Goal: Transaction & Acquisition: Purchase product/service

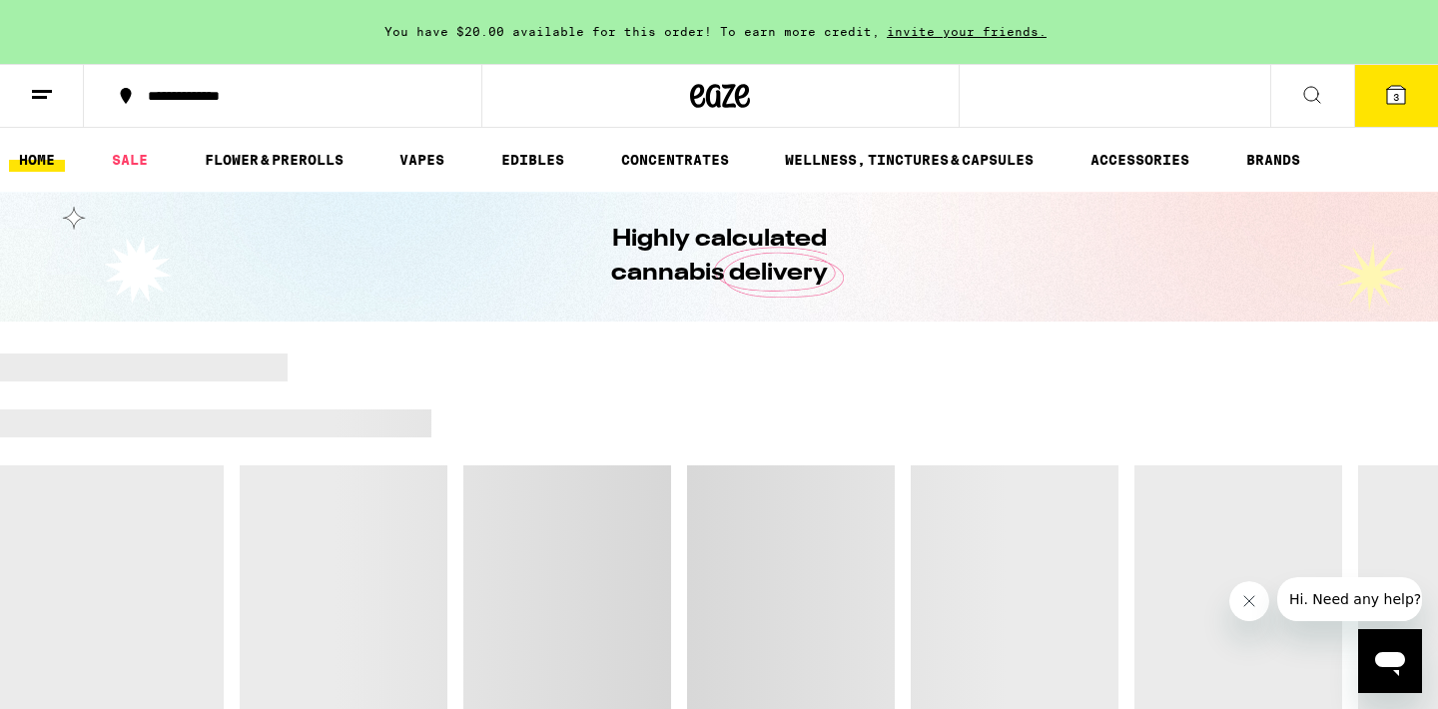
click at [1398, 102] on span "3" at bounding box center [1396, 97] width 6 height 12
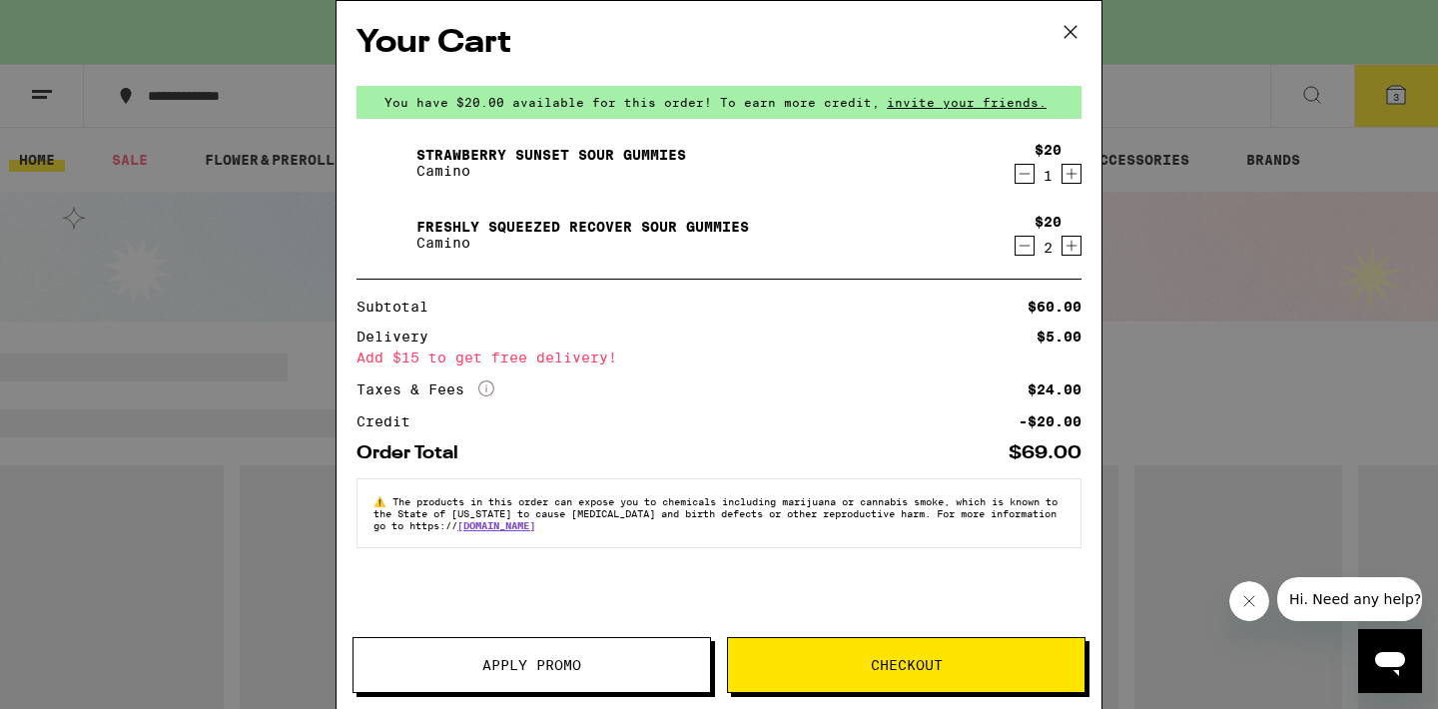
click at [1020, 178] on icon "Decrement" at bounding box center [1025, 174] width 18 height 24
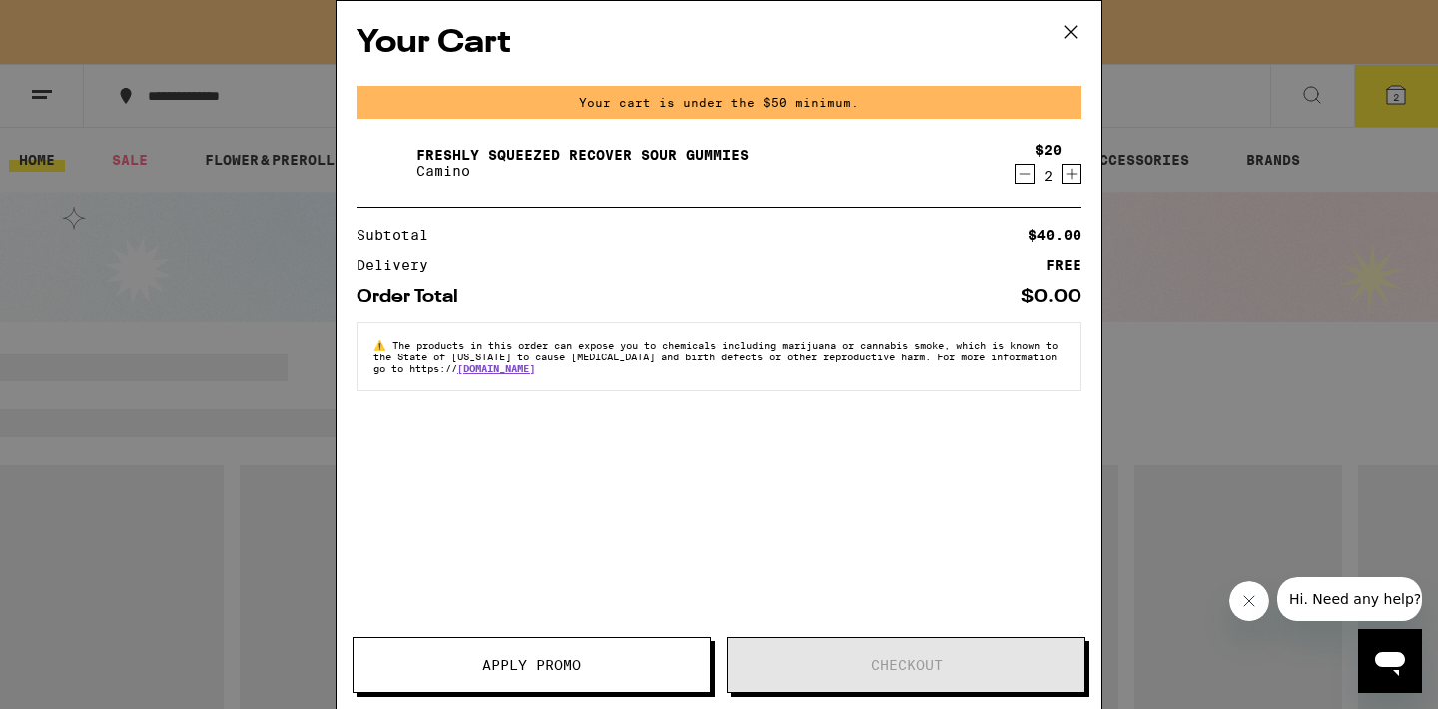
click at [1020, 178] on icon "Decrement" at bounding box center [1025, 174] width 18 height 24
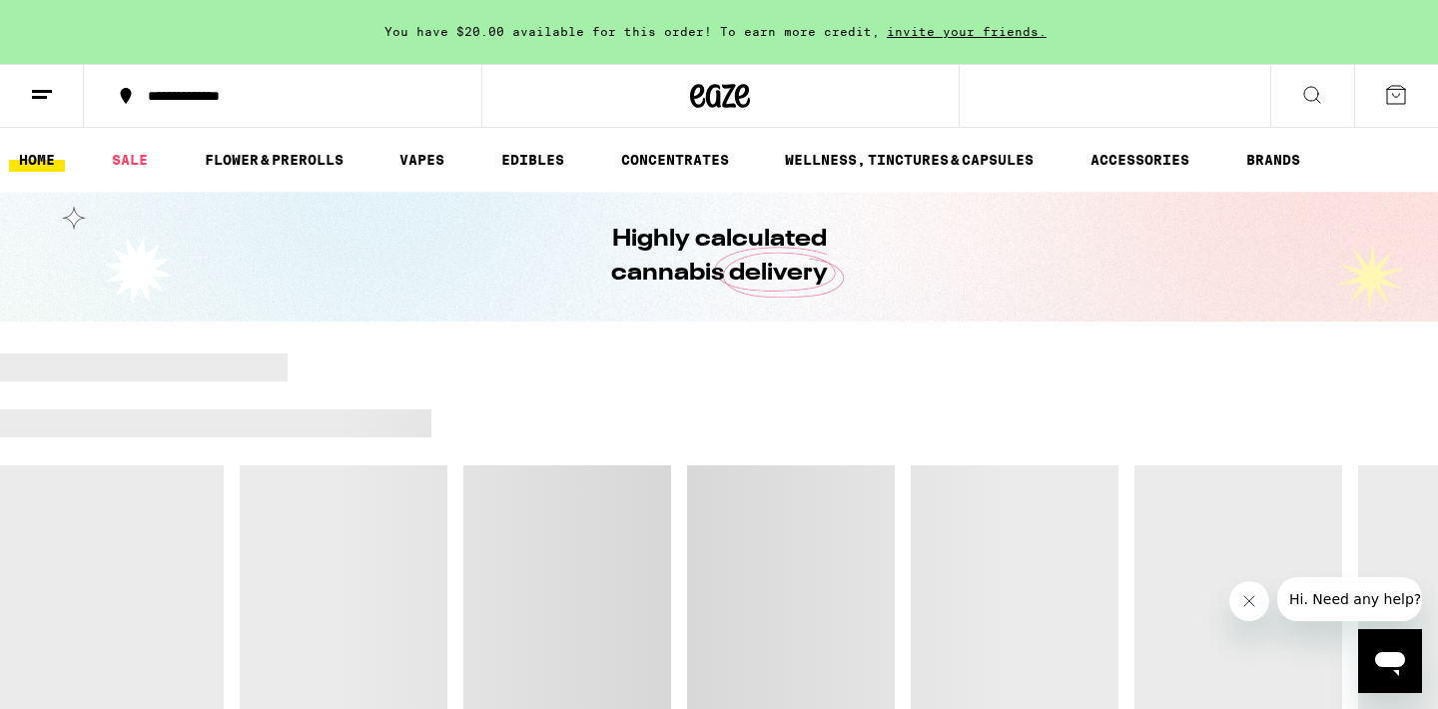
click at [1020, 178] on div "Your Cart You have $20.00 available for this order! To earn more credit, invite…" at bounding box center [719, 354] width 1438 height 709
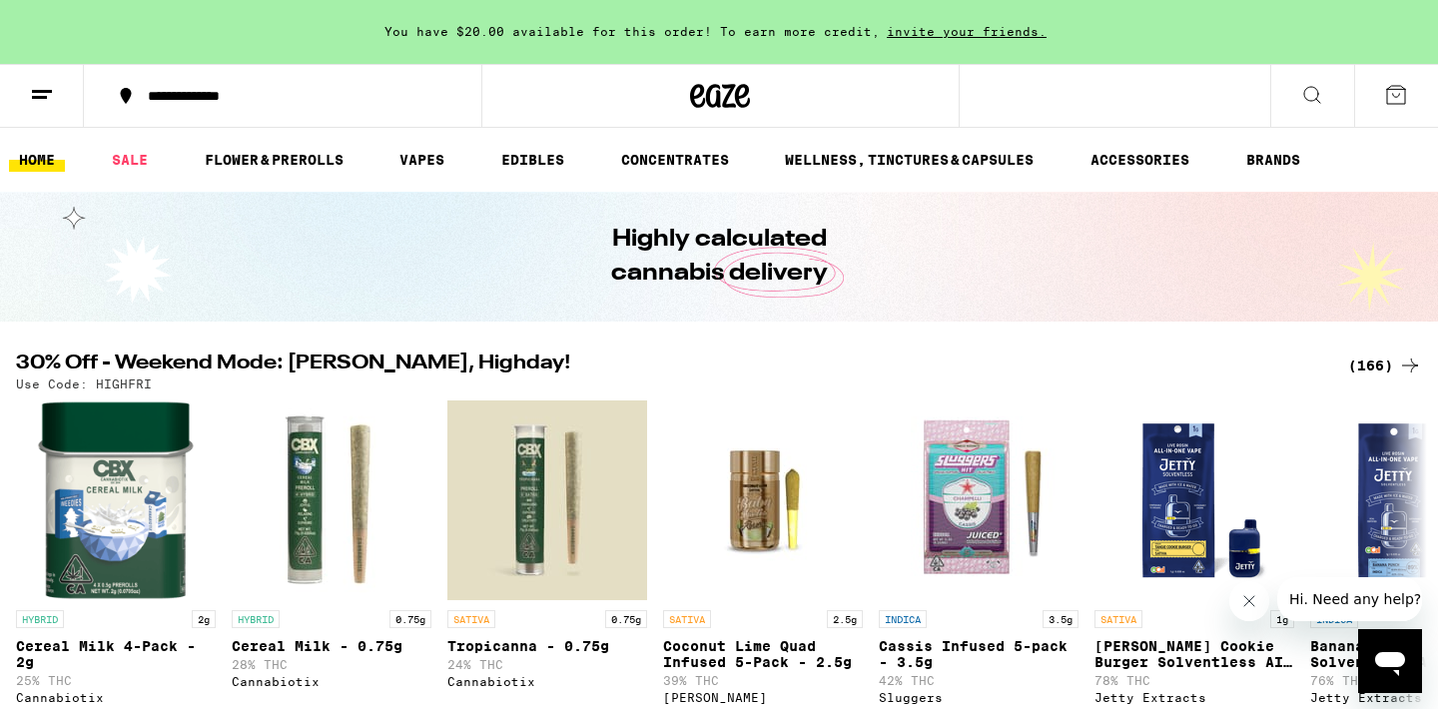
click at [1389, 90] on icon at bounding box center [1396, 95] width 24 height 24
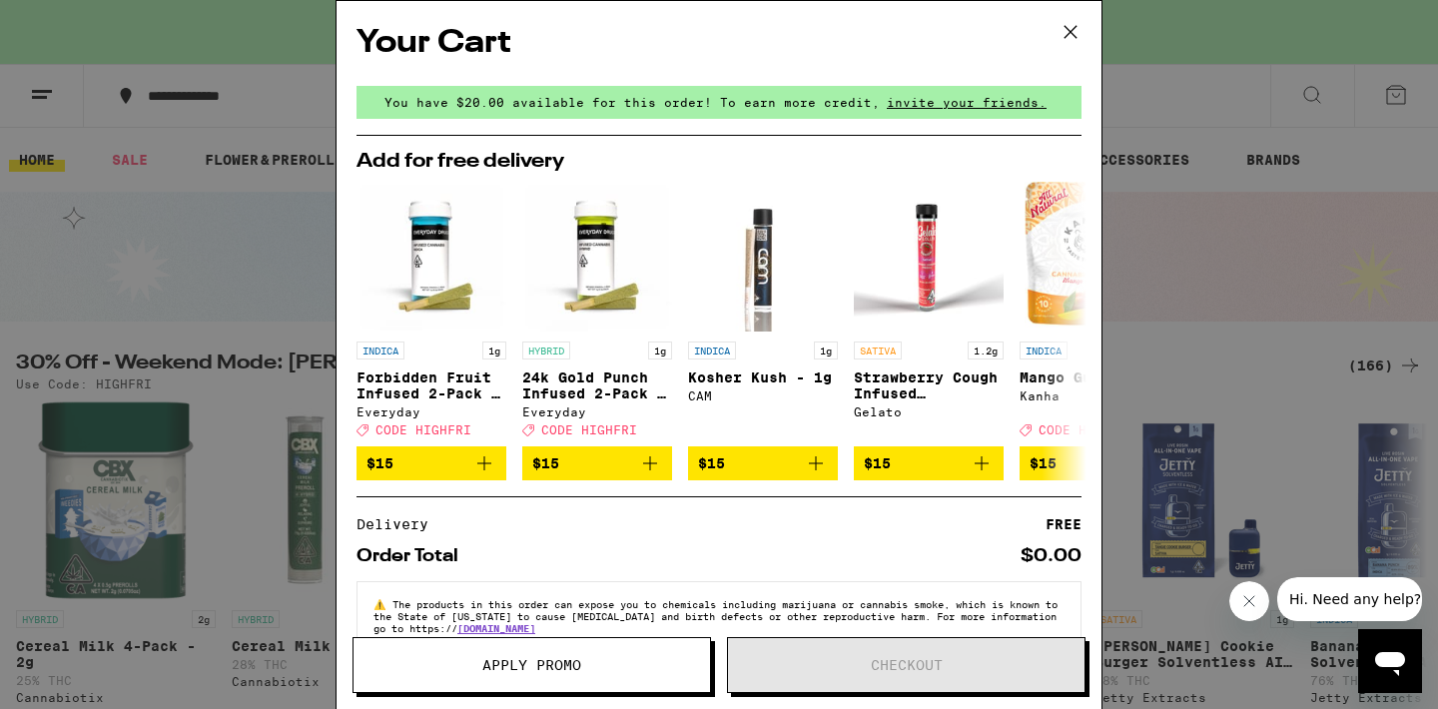
click at [1234, 370] on div "Your Cart You have $20.00 available for this order! To earn more credit, invite…" at bounding box center [719, 354] width 1438 height 709
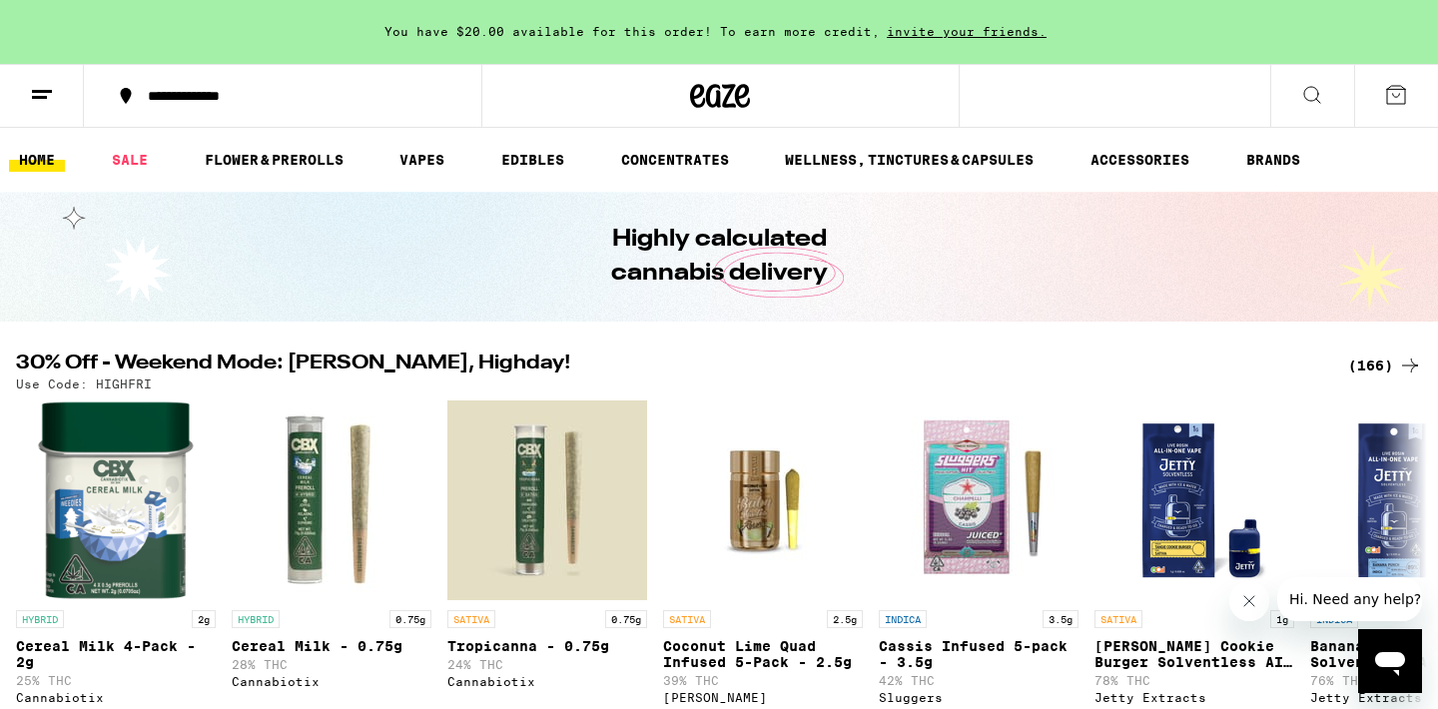
click at [1370, 361] on div "(166)" at bounding box center [1386, 366] width 74 height 24
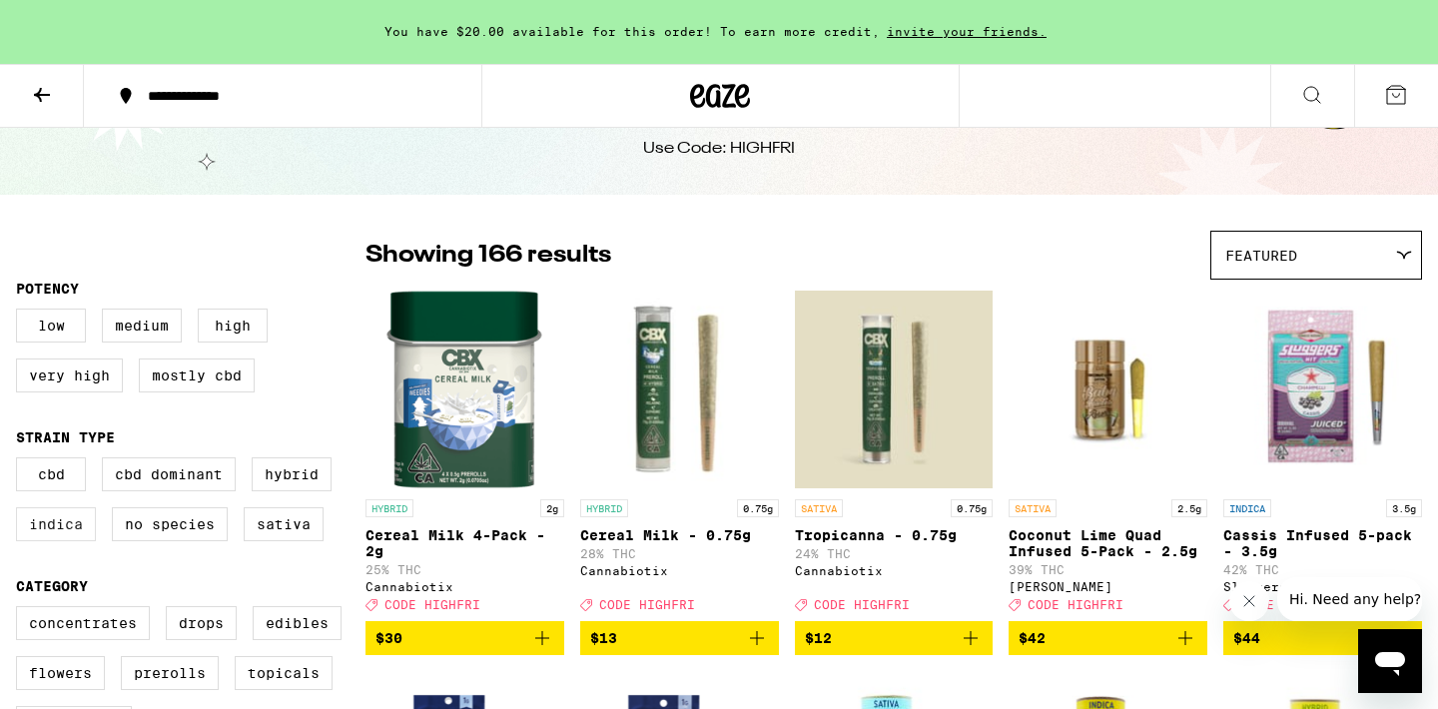
scroll to position [68, 0]
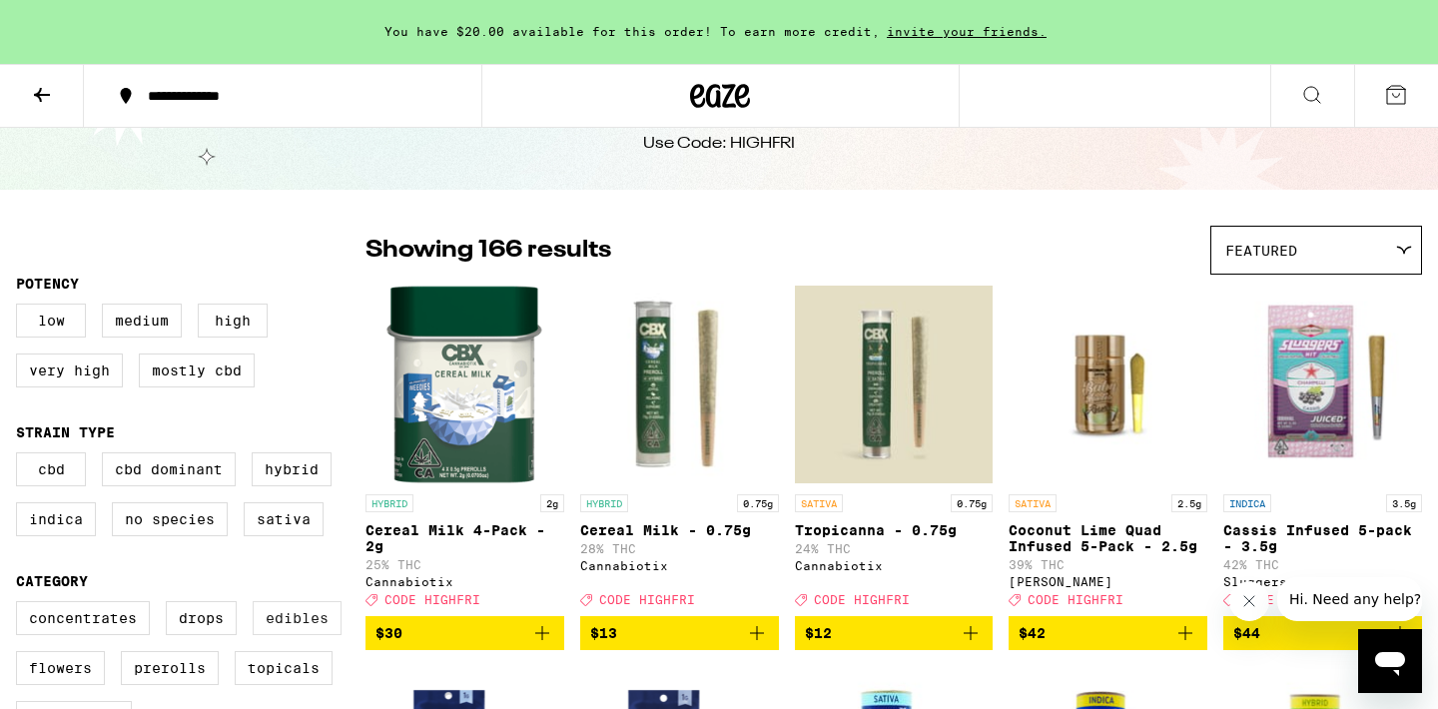
click at [292, 635] on label "Edibles" at bounding box center [297, 618] width 89 height 34
click at [21, 605] on input "Edibles" at bounding box center [20, 604] width 1 height 1
checkbox input "true"
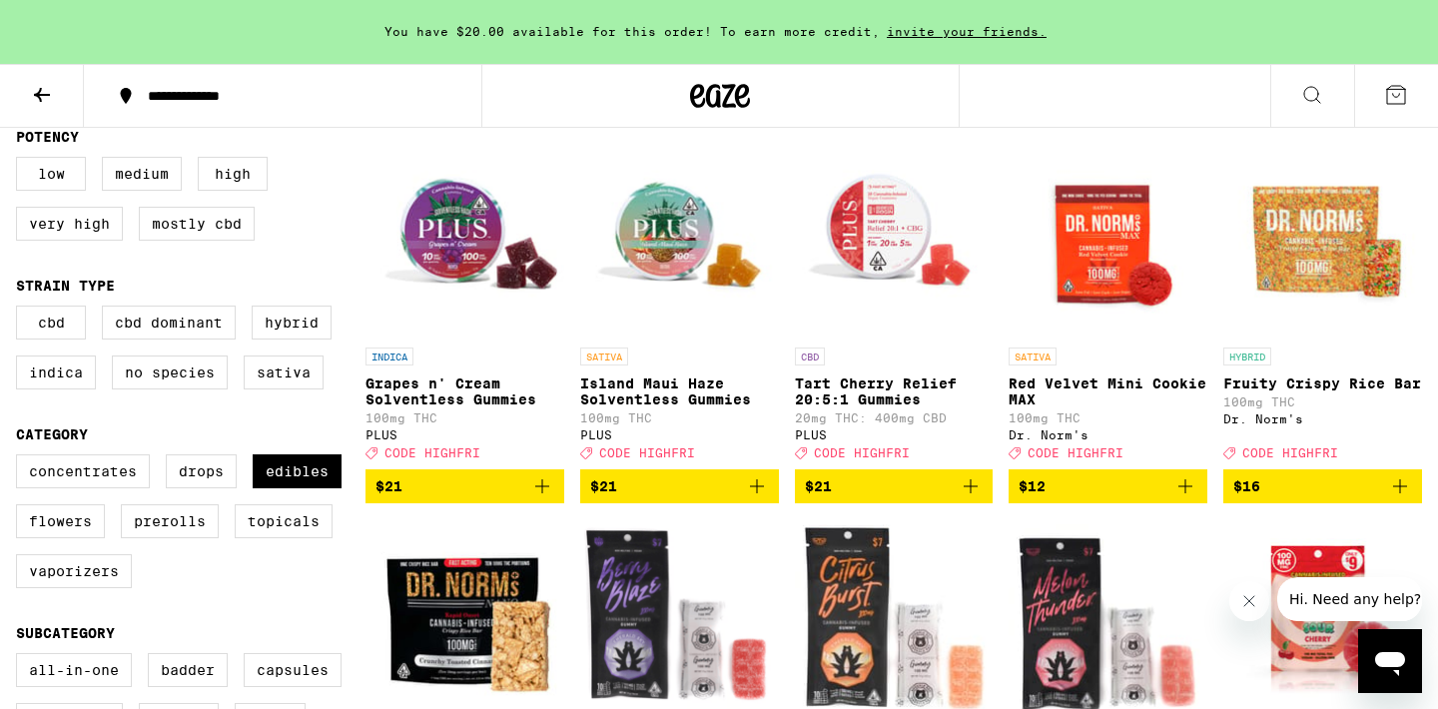
scroll to position [216, 0]
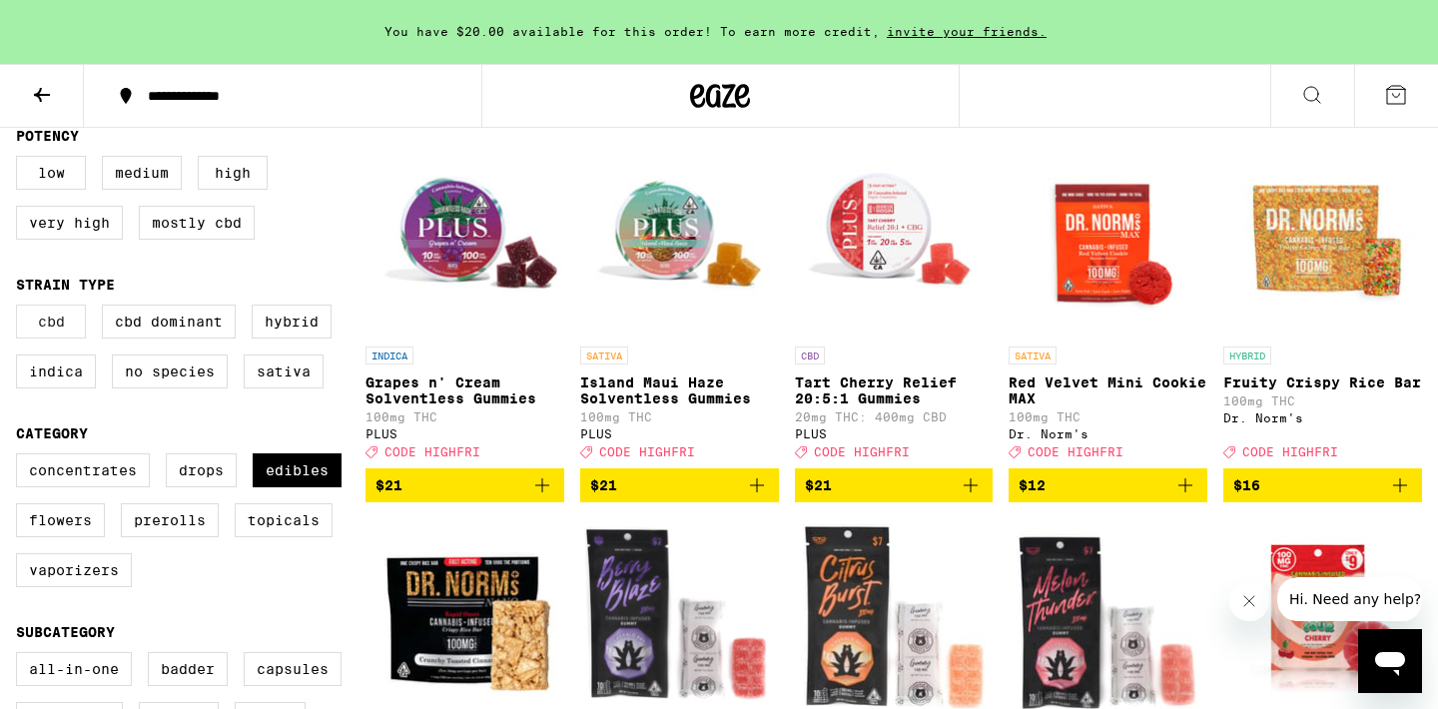
click at [56, 339] on label "CBD" at bounding box center [51, 322] width 70 height 34
click at [21, 309] on input "CBD" at bounding box center [20, 308] width 1 height 1
checkbox input "true"
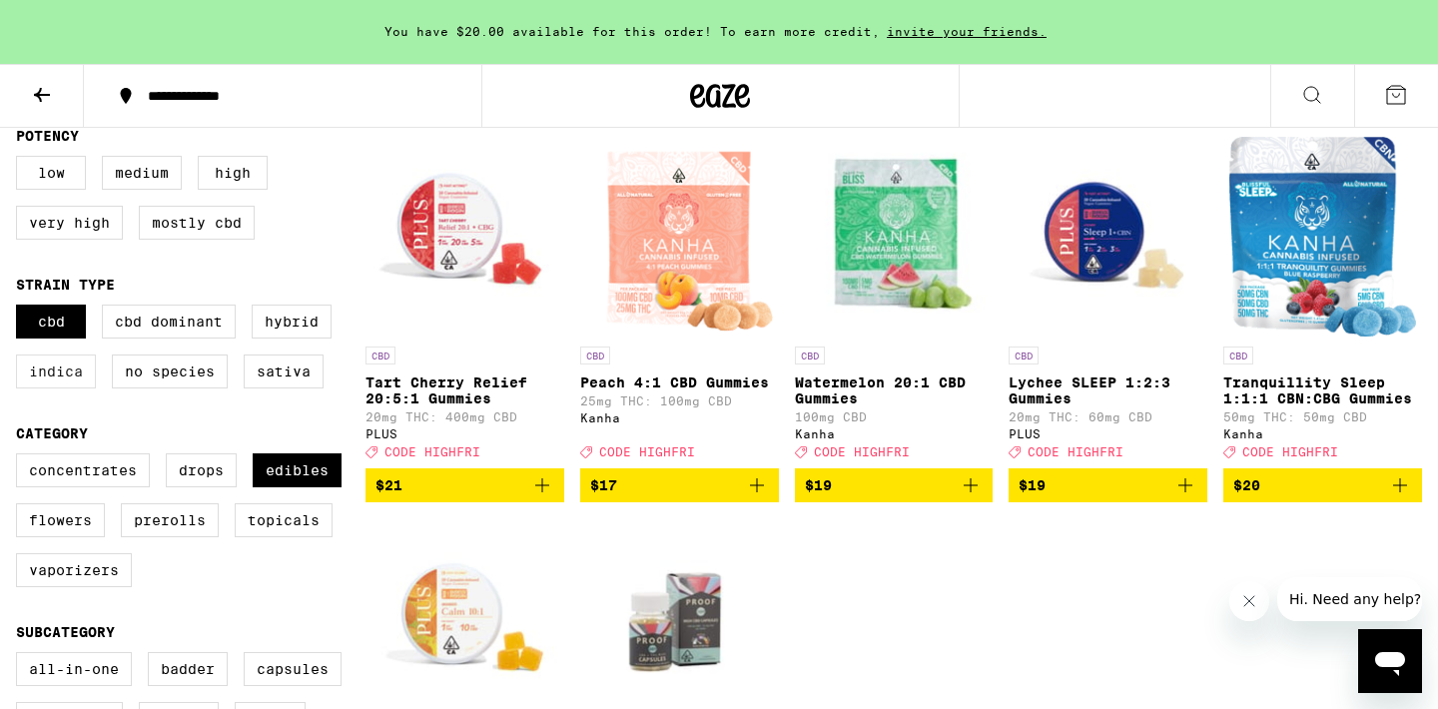
click at [62, 386] on label "Indica" at bounding box center [56, 372] width 80 height 34
click at [21, 309] on input "Indica" at bounding box center [20, 308] width 1 height 1
checkbox input "true"
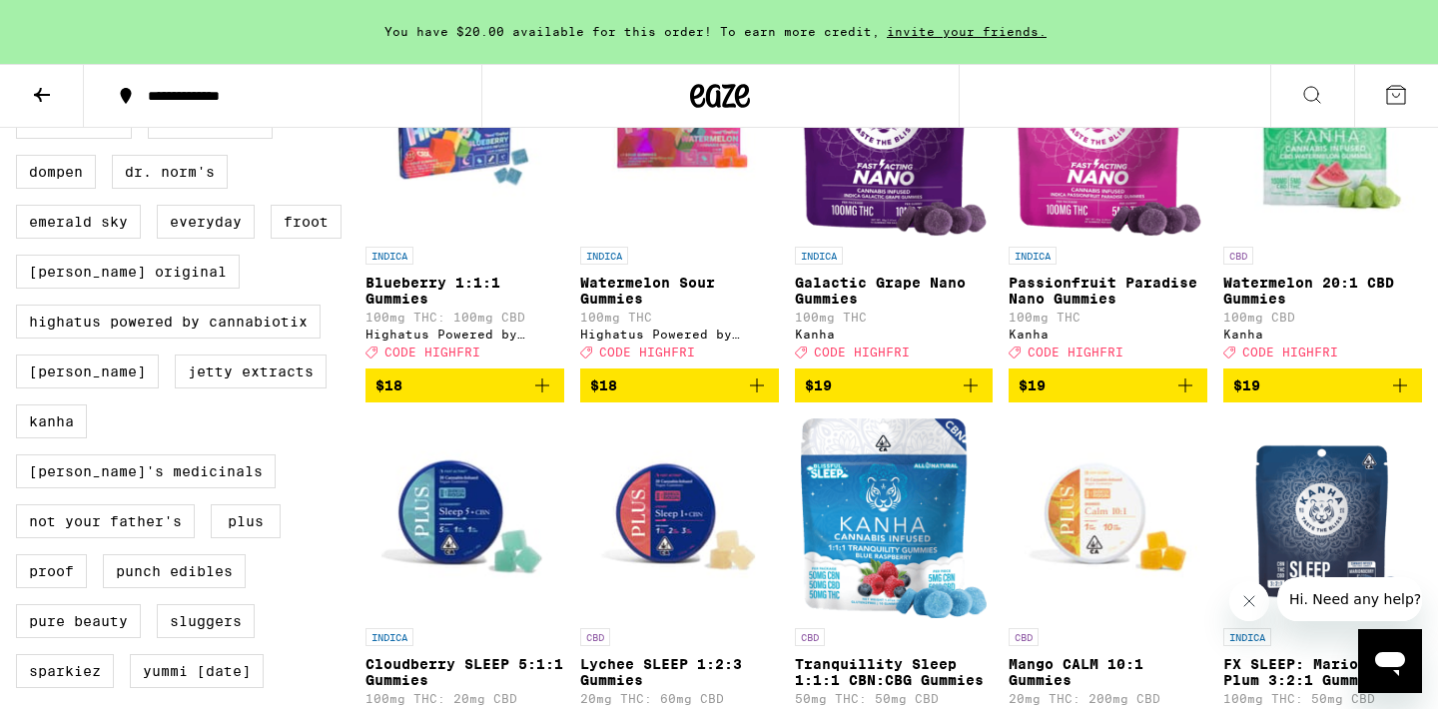
scroll to position [1461, 0]
click at [1400, 393] on icon "Add to bag" at bounding box center [1400, 386] width 14 height 14
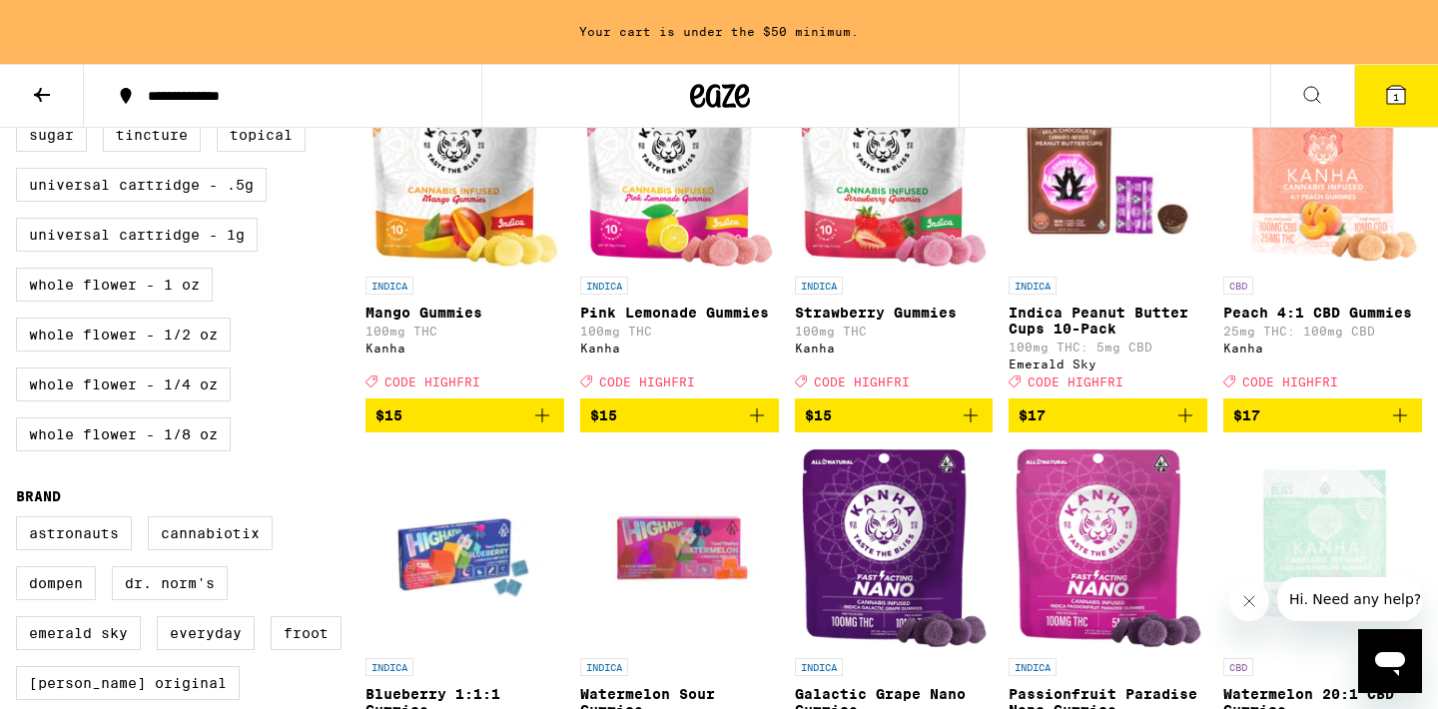
scroll to position [1044, 0]
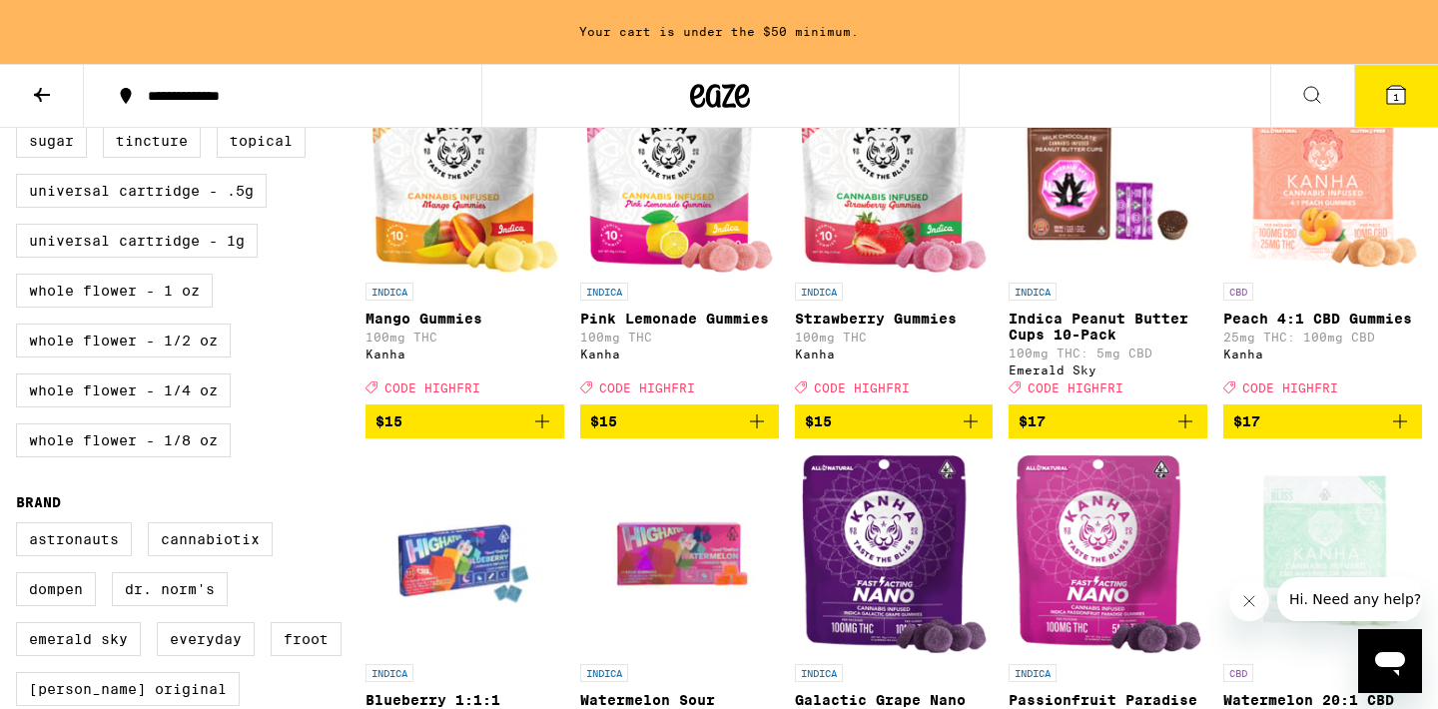
click at [1399, 434] on icon "Add to bag" at bounding box center [1400, 422] width 24 height 24
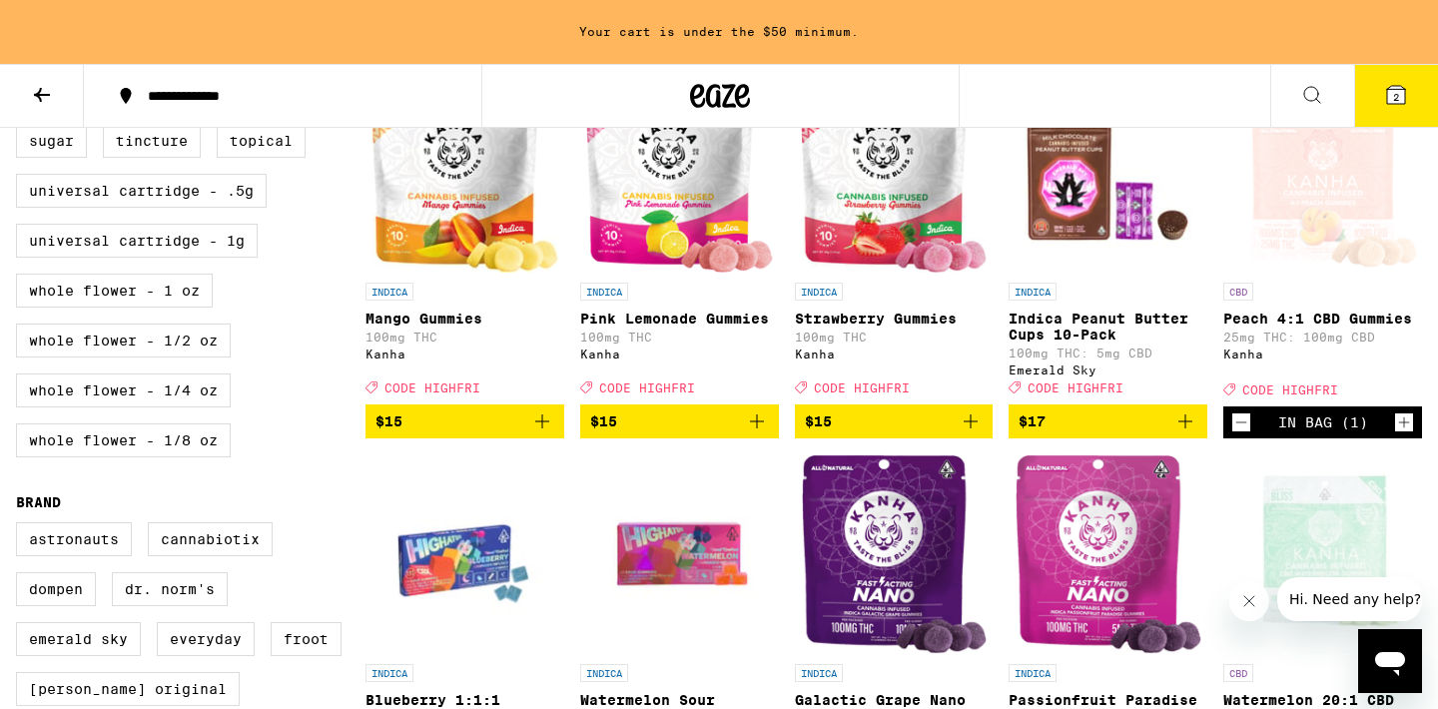
click at [762, 434] on icon "Add to bag" at bounding box center [757, 422] width 24 height 24
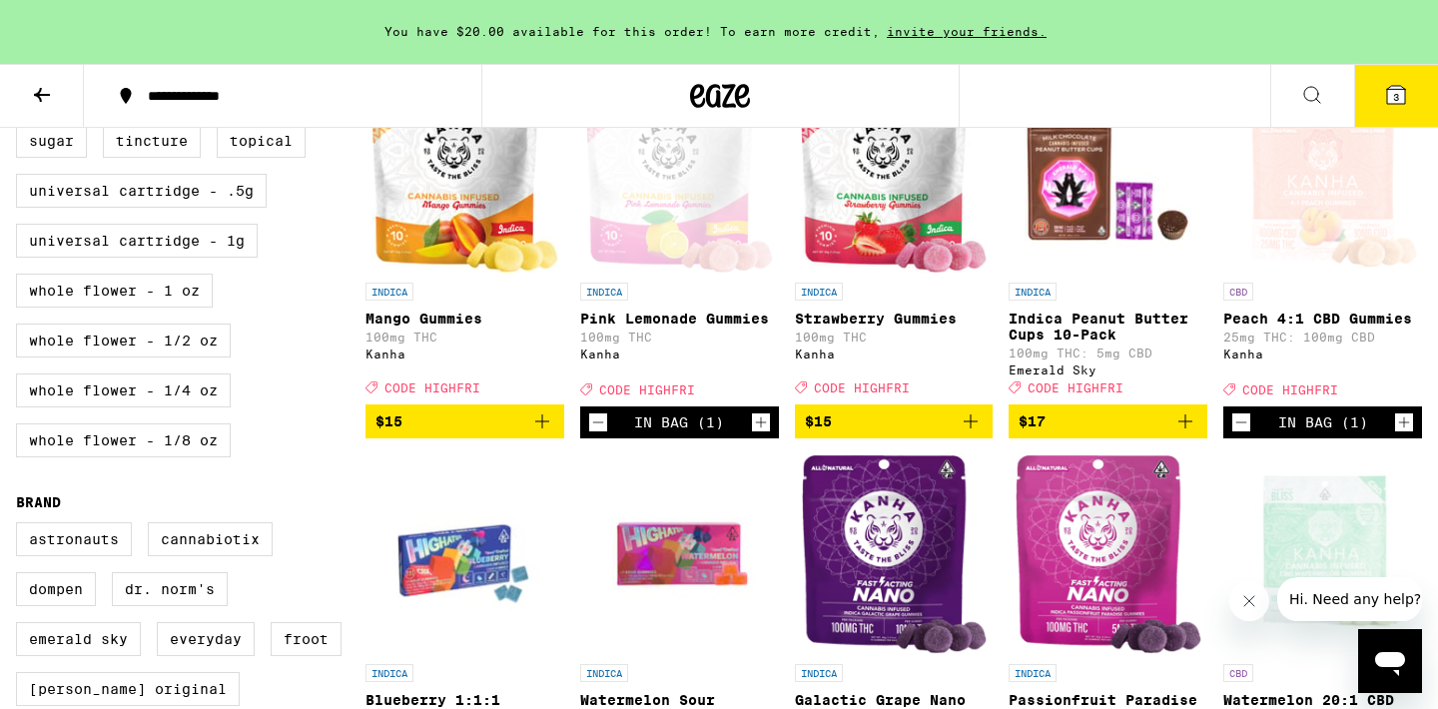
click at [1387, 103] on icon at bounding box center [1396, 95] width 18 height 18
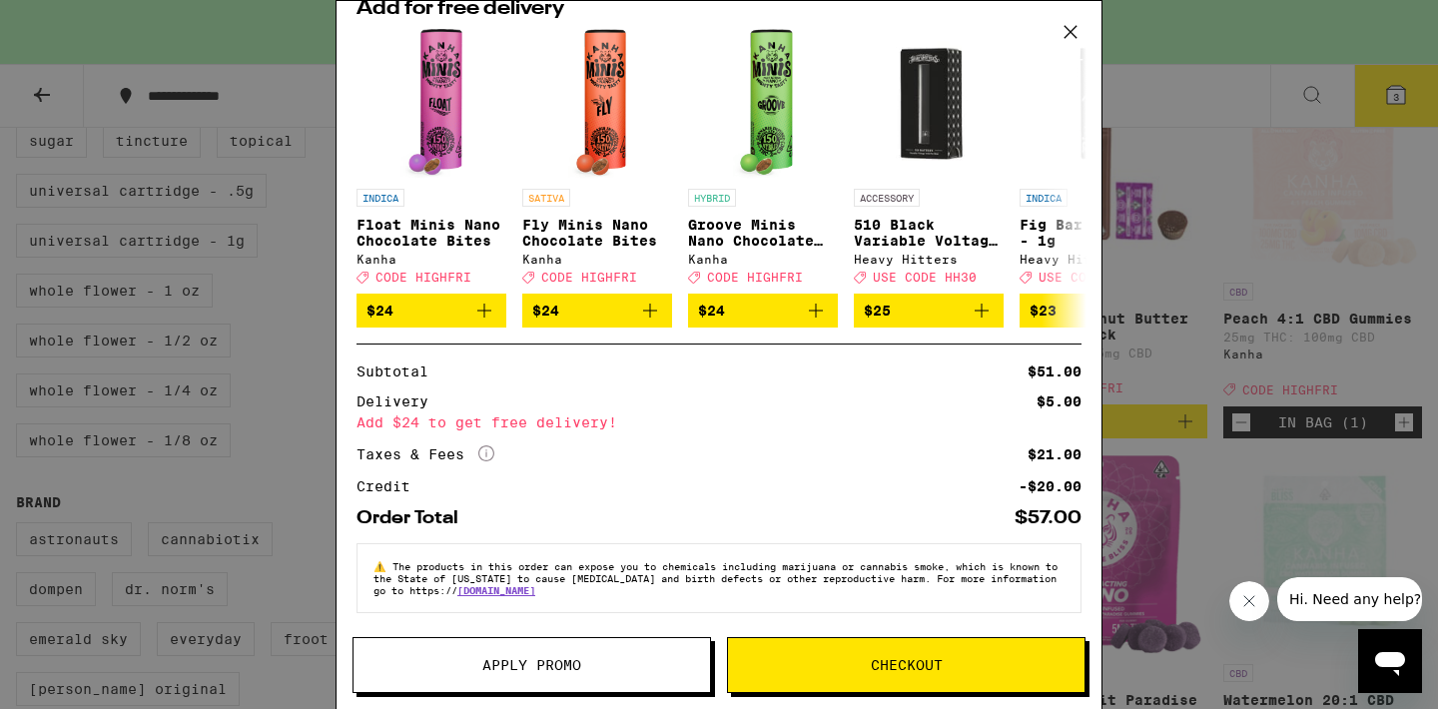
scroll to position [384, 0]
click at [1221, 156] on div "Your Cart You have $20.00 available for this order! To earn more credit, invite…" at bounding box center [719, 354] width 1438 height 709
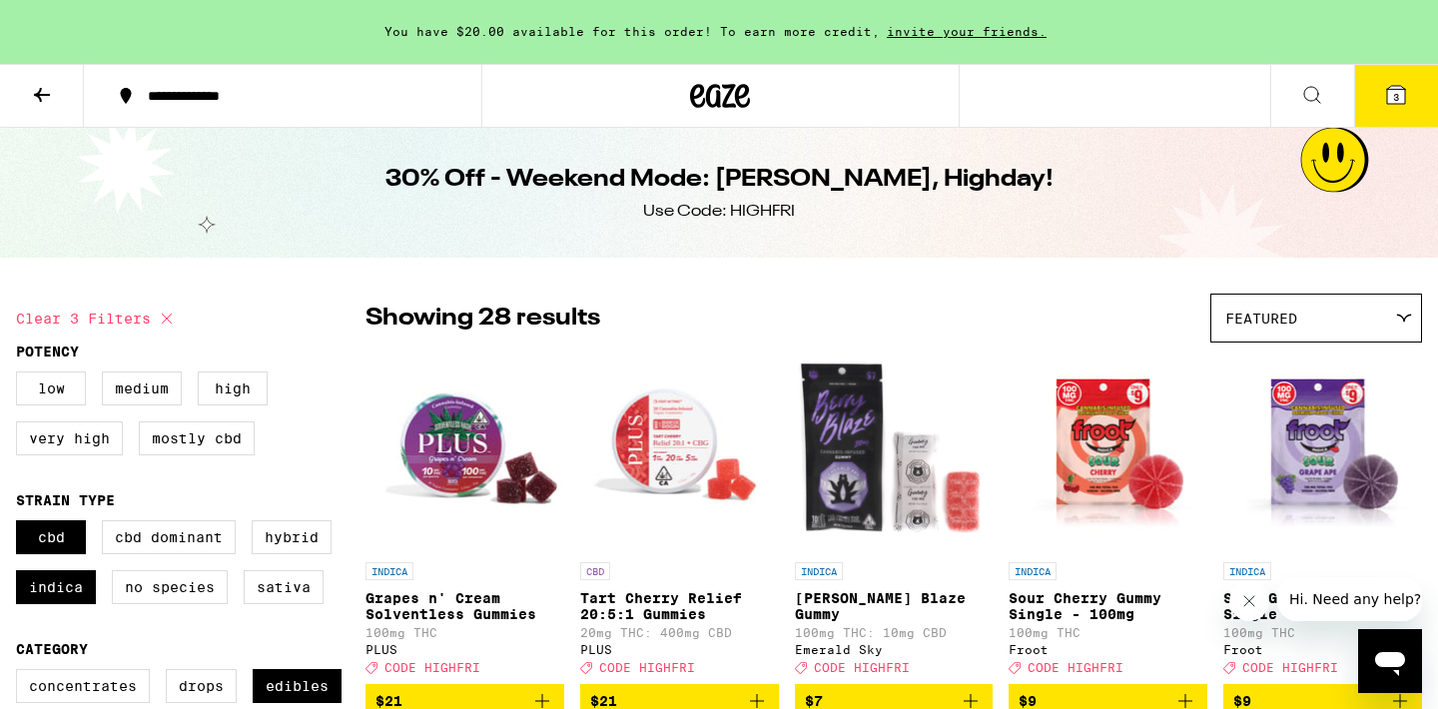
click at [1375, 91] on button "3" at bounding box center [1397, 96] width 84 height 62
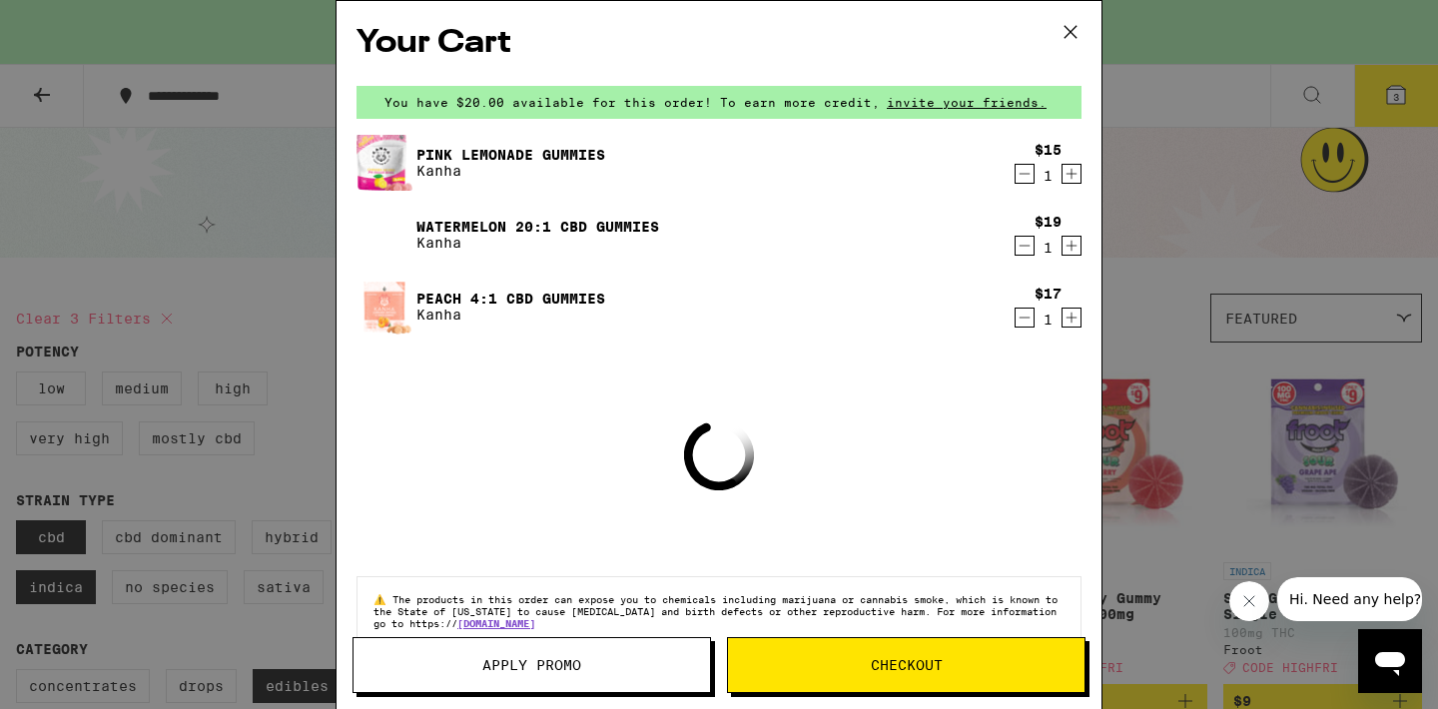
click at [484, 661] on span "Apply Promo" at bounding box center [531, 665] width 99 height 14
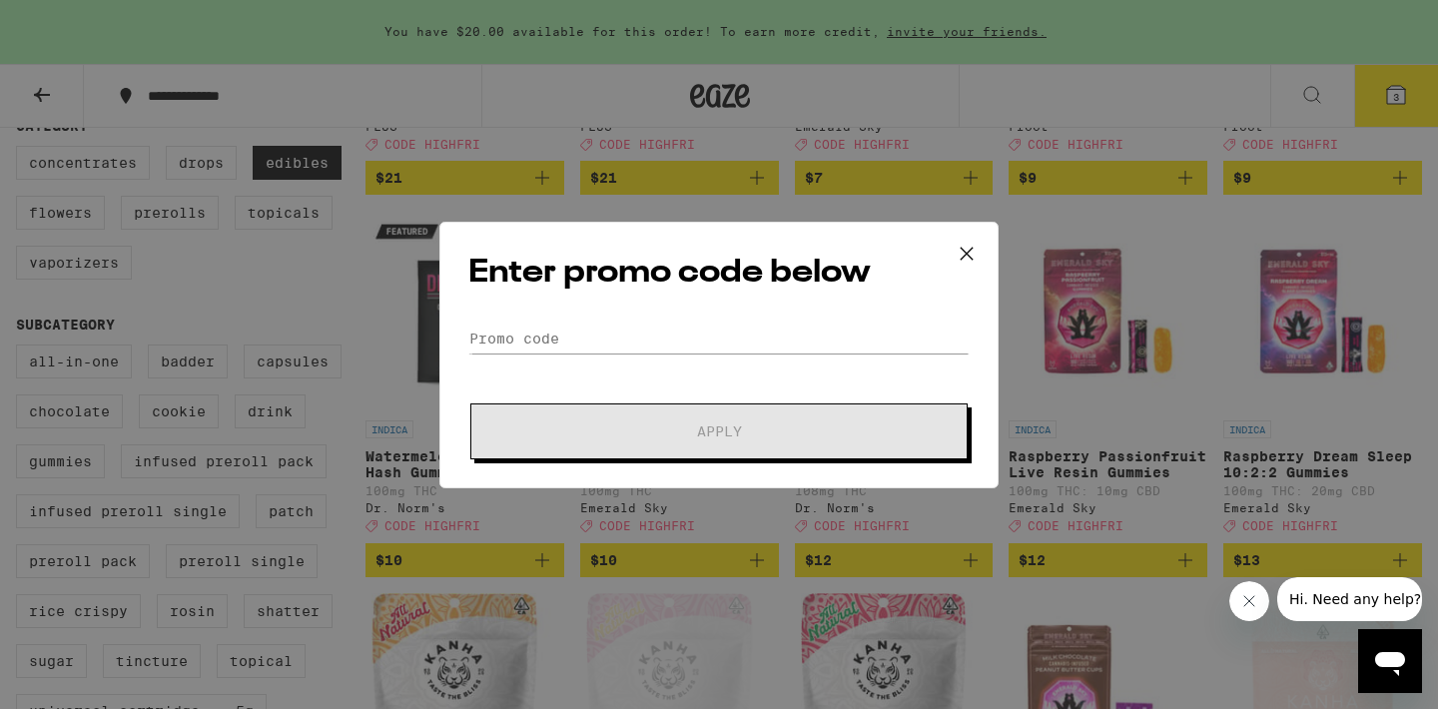
scroll to position [567, 0]
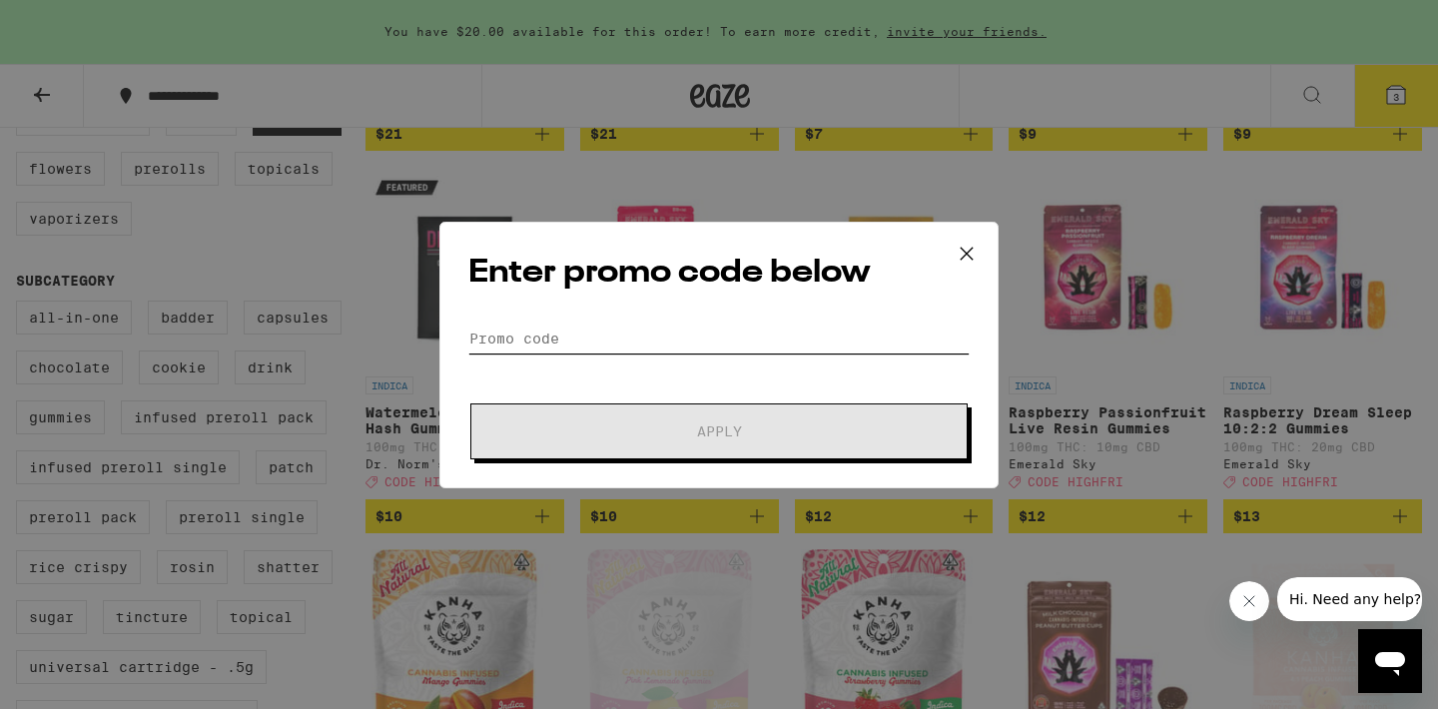
click at [548, 327] on input "Promo Code" at bounding box center [718, 339] width 501 height 30
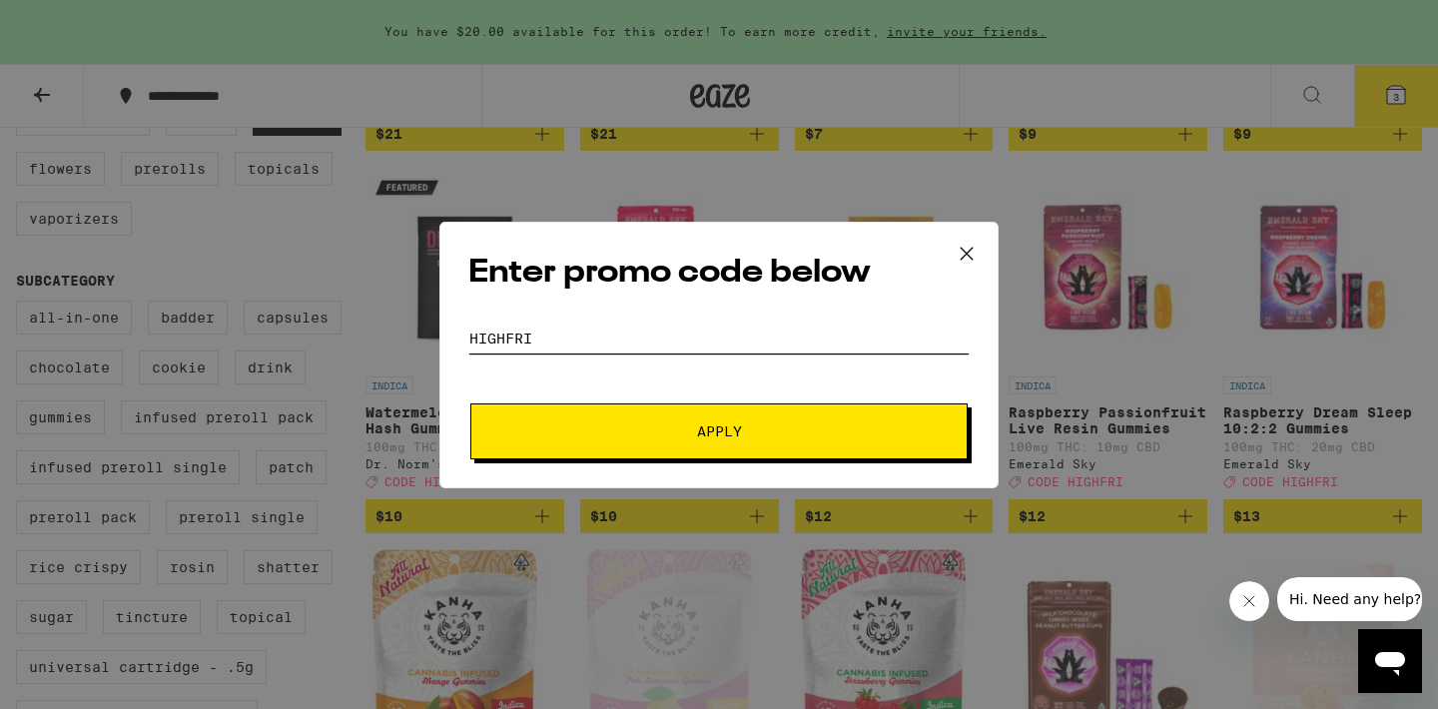
type input "highfri"
click at [585, 432] on span "Apply" at bounding box center [719, 432] width 360 height 14
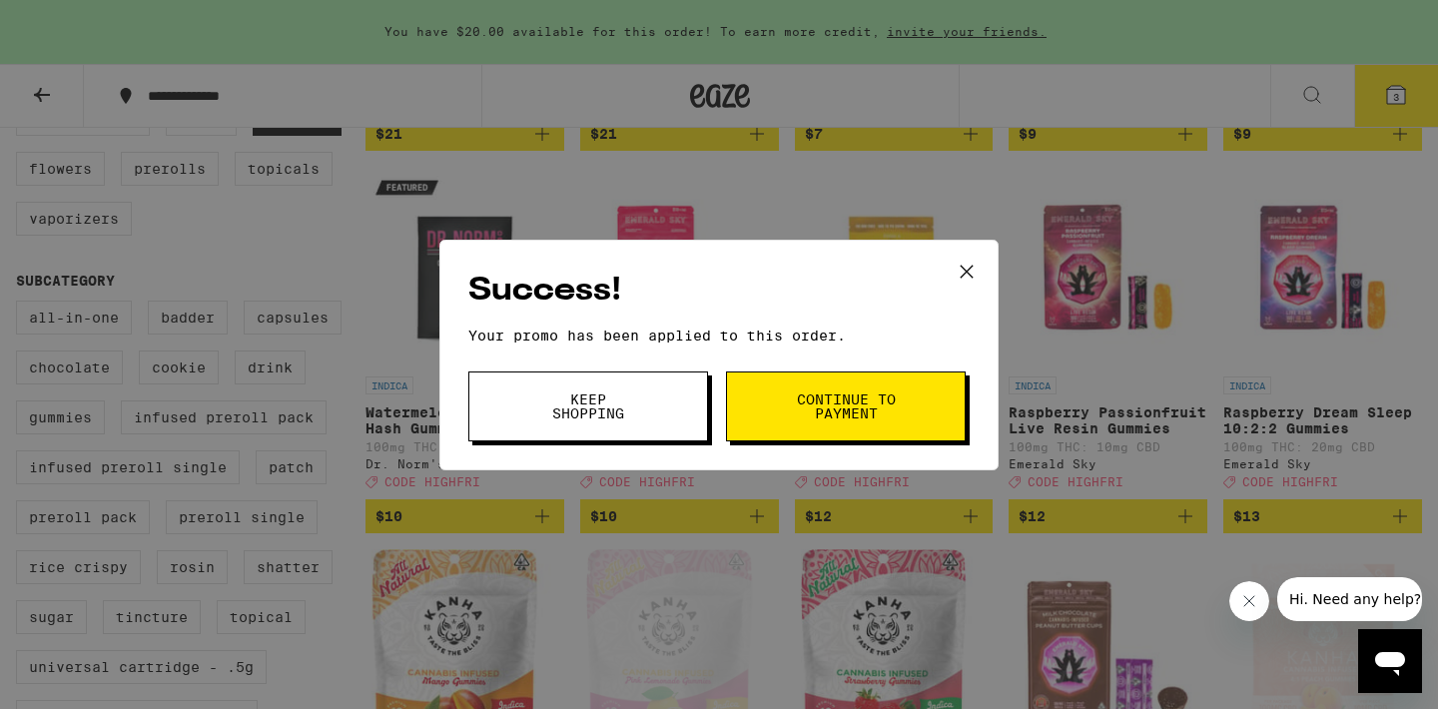
click at [1396, 110] on div "Success! Your promo has been applied to this order. Promo Code highfri Keep Sho…" at bounding box center [719, 354] width 1438 height 709
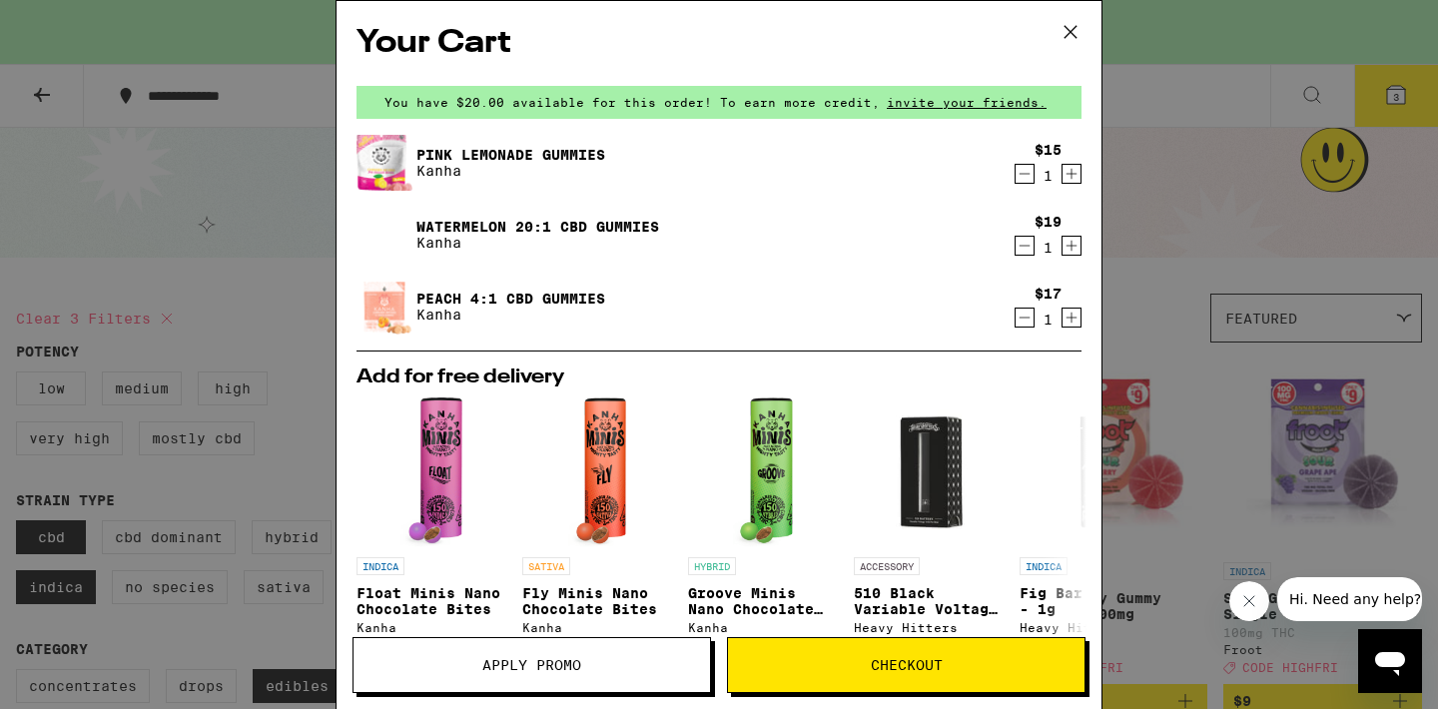
click at [777, 669] on span "Checkout" at bounding box center [906, 665] width 357 height 14
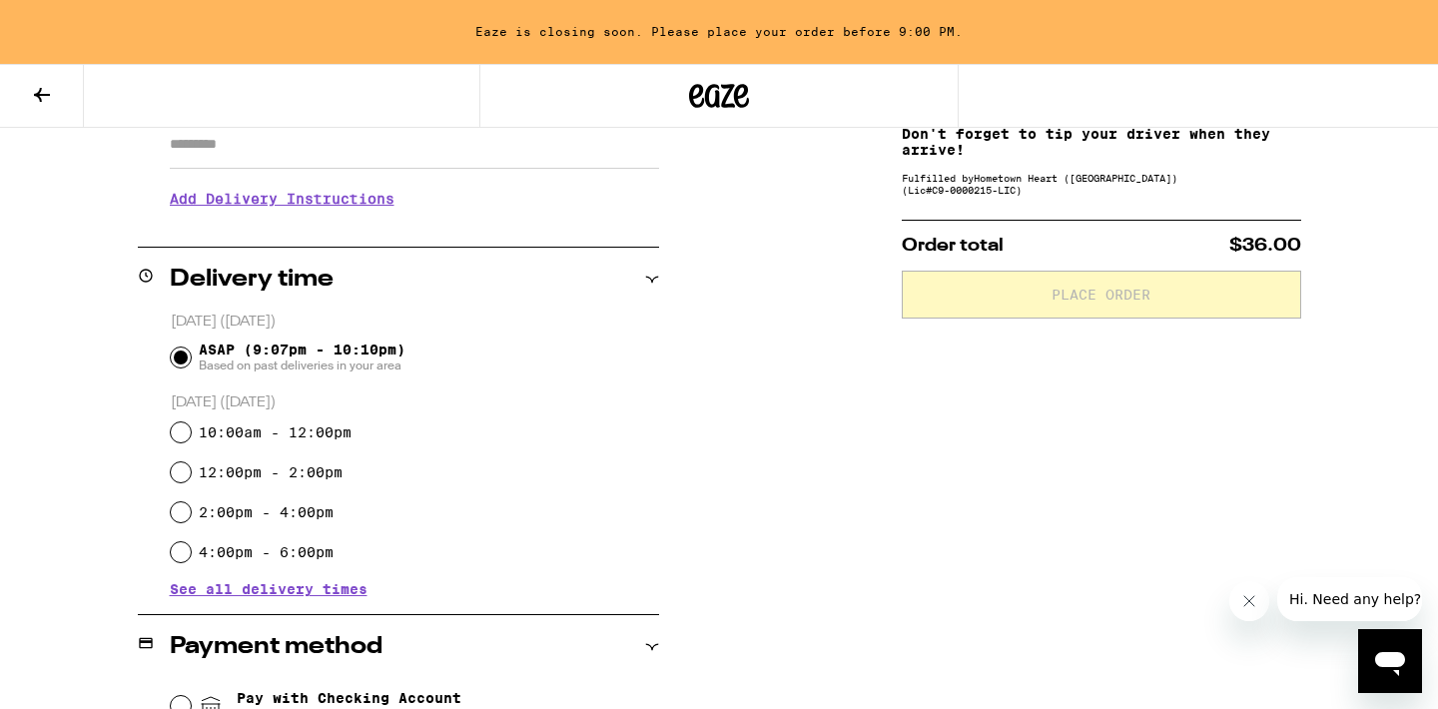
scroll to position [373, 0]
click at [183, 478] on input "12:00pm - 2:00pm" at bounding box center [181, 472] width 20 height 20
radio input "true"
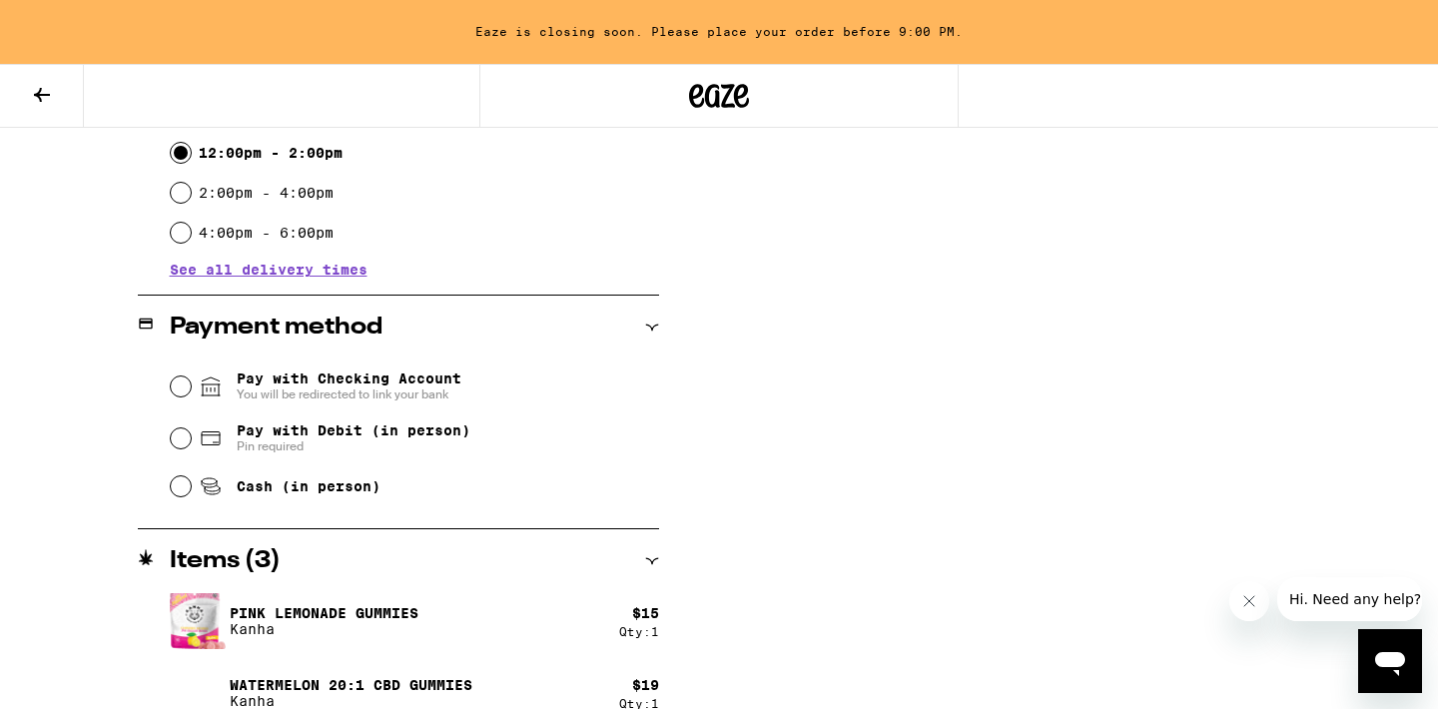
scroll to position [764, 0]
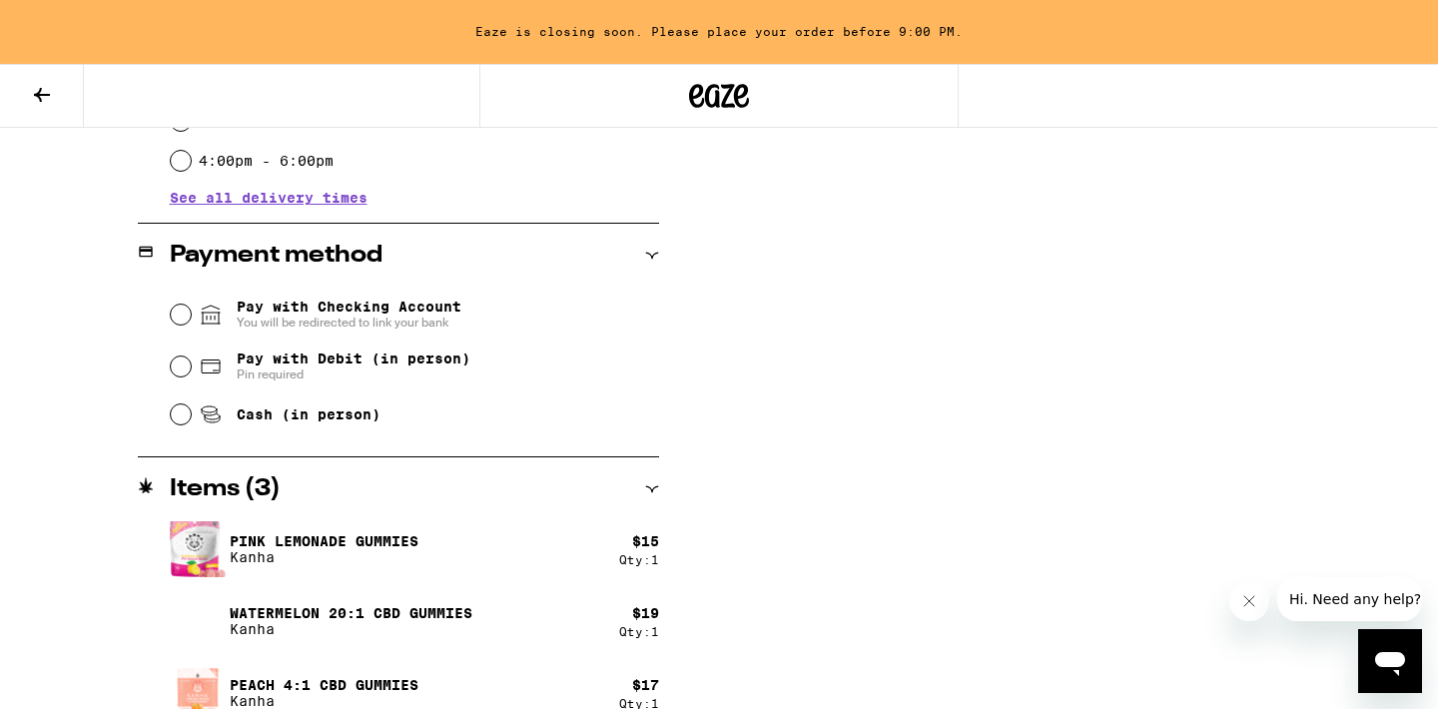
click at [237, 367] on span "Pay with Debit (in person)" at bounding box center [354, 359] width 234 height 16
click at [191, 369] on input "Pay with Debit (in person) Pin required" at bounding box center [181, 367] width 20 height 20
radio input "true"
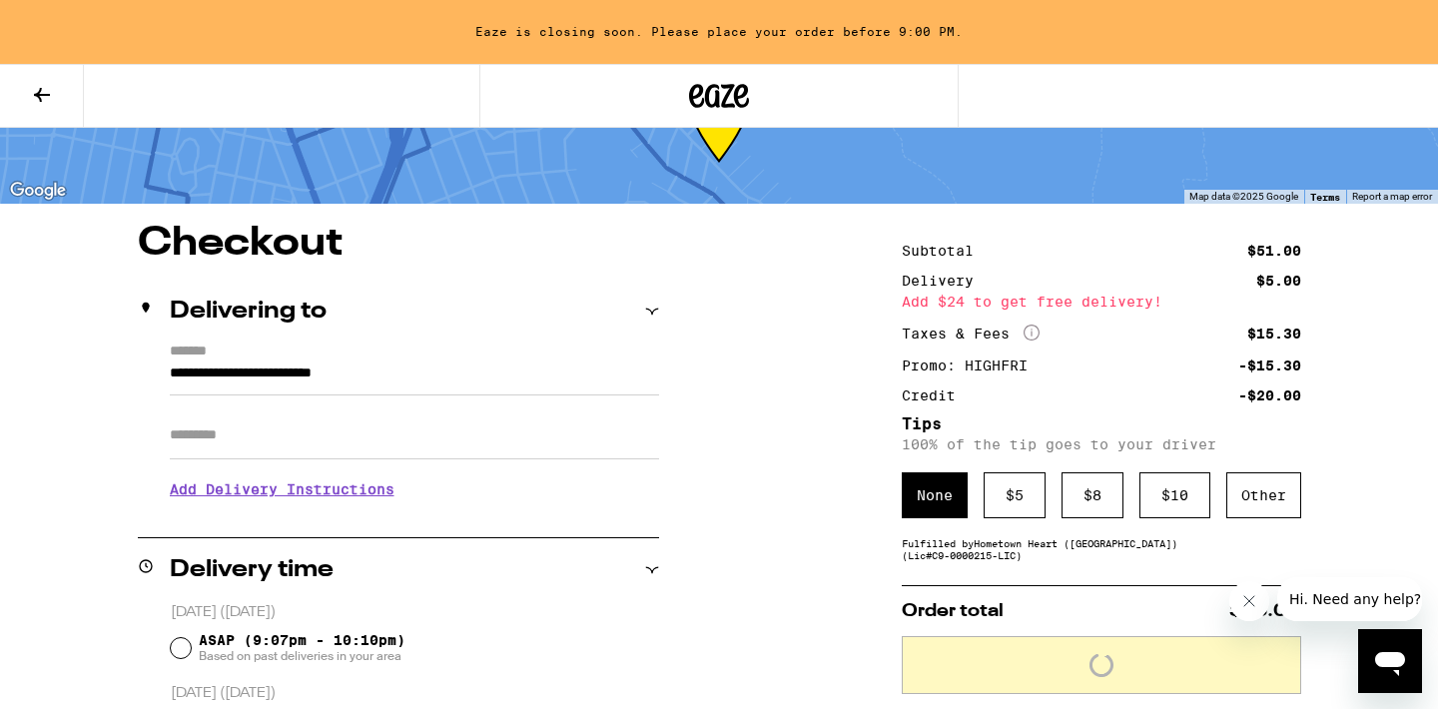
scroll to position [96, 0]
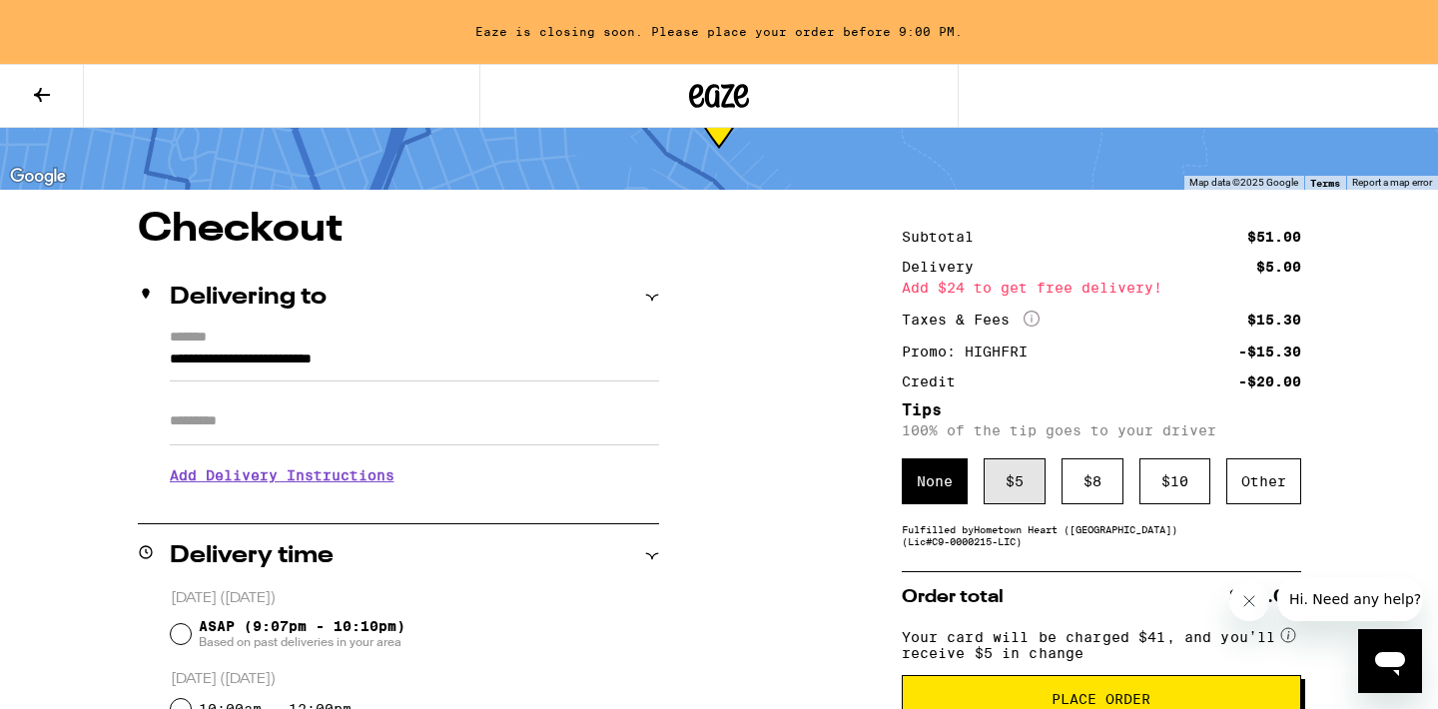
click at [1014, 504] on div "$ 5" at bounding box center [1015, 481] width 62 height 46
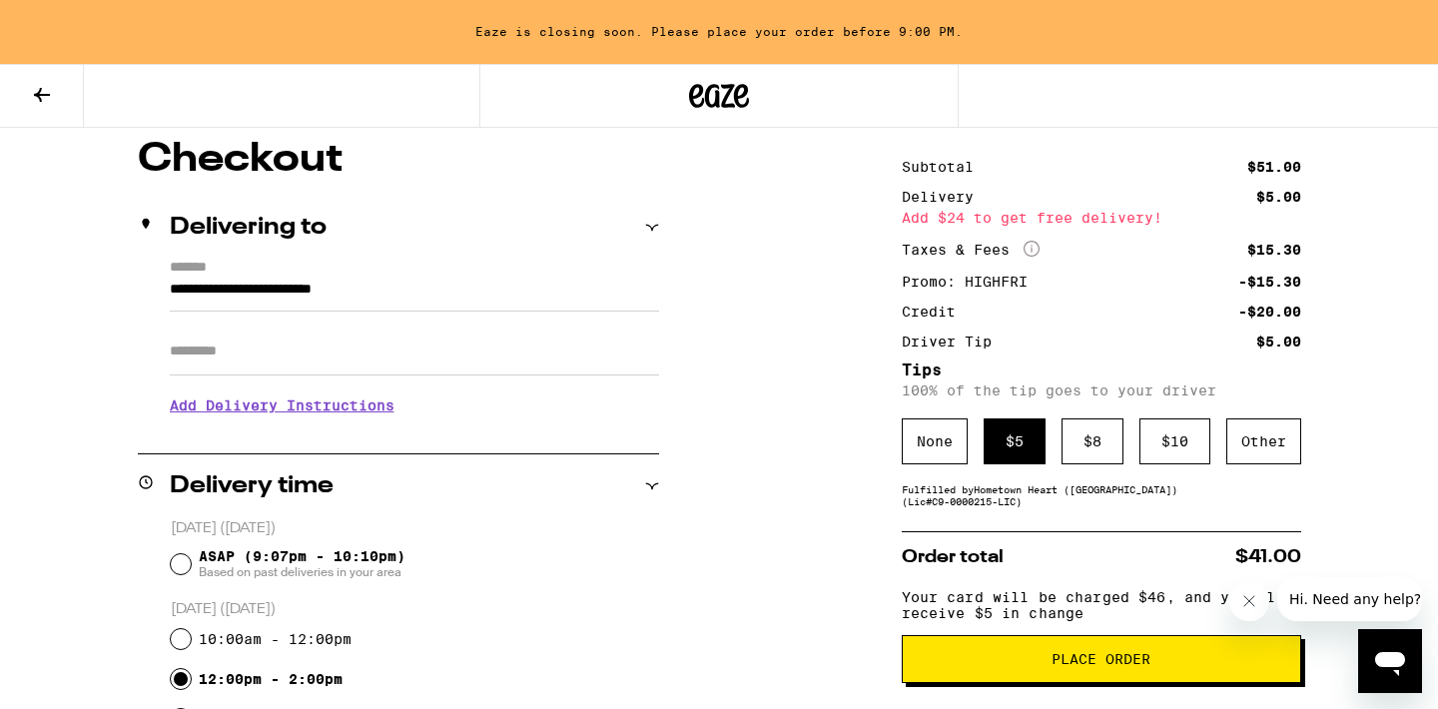
scroll to position [167, 0]
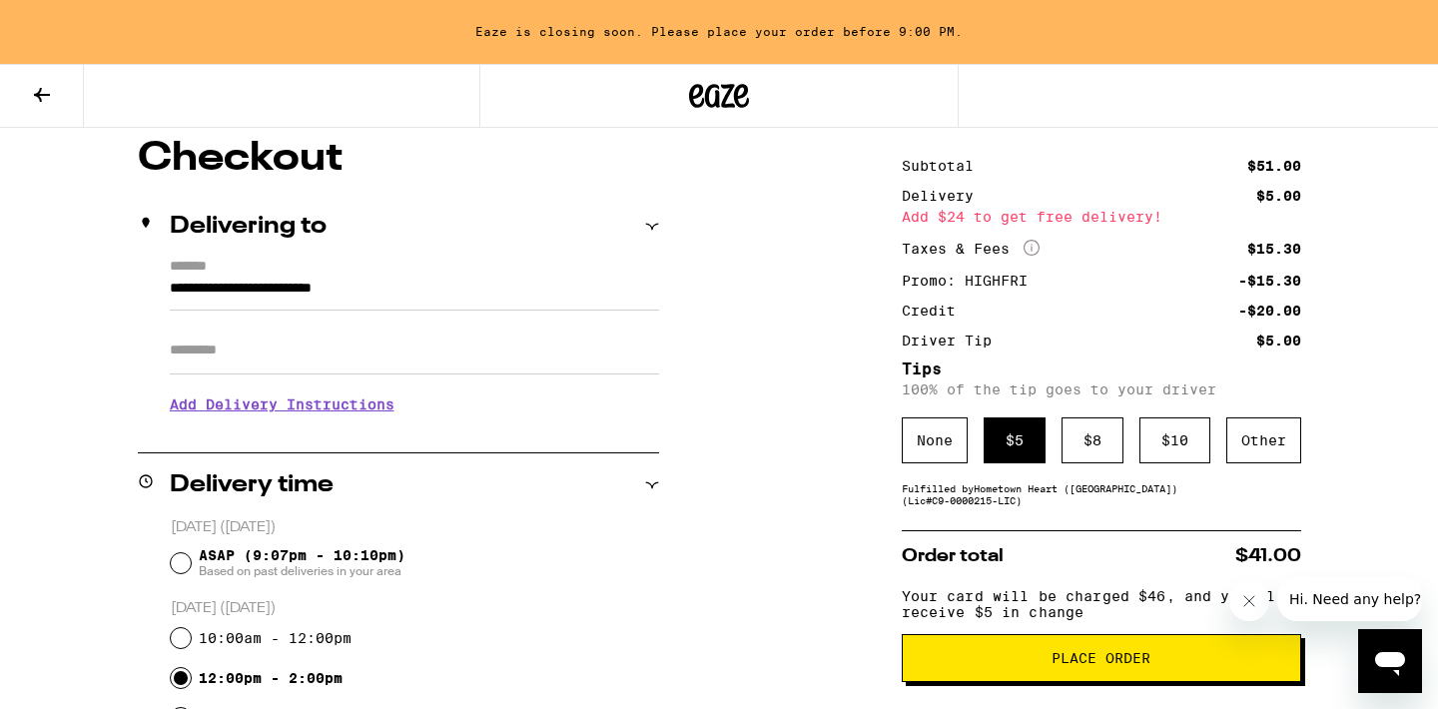
click at [1043, 665] on span "Place Order" at bounding box center [1102, 658] width 366 height 14
